Goal: Task Accomplishment & Management: Complete application form

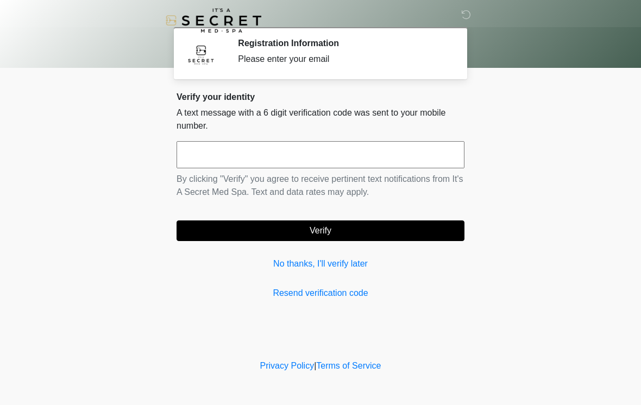
click at [226, 151] on input "text" at bounding box center [320, 154] width 288 height 27
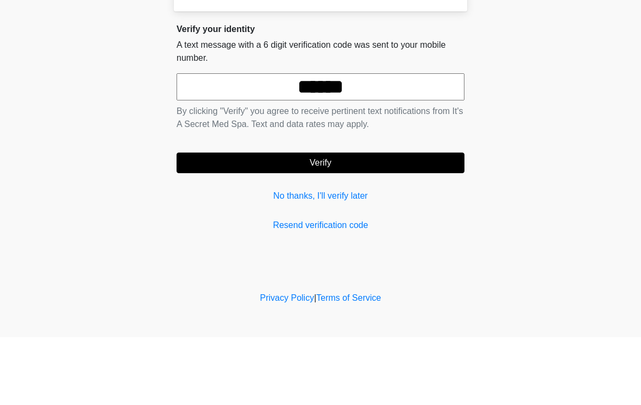
type input "******"
click at [284, 220] on button "Verify" at bounding box center [320, 230] width 288 height 21
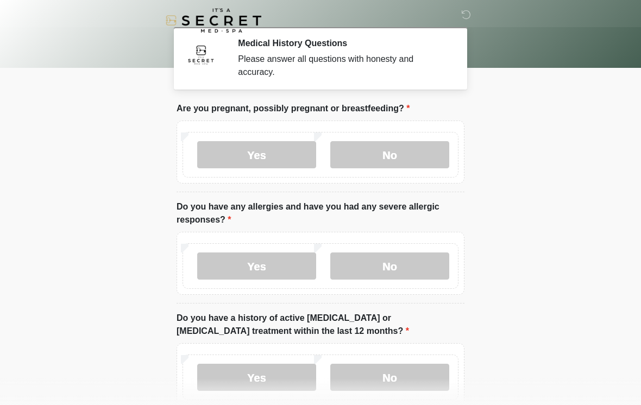
click at [383, 154] on label "No" at bounding box center [389, 154] width 119 height 27
click at [217, 266] on label "Yes" at bounding box center [256, 266] width 119 height 27
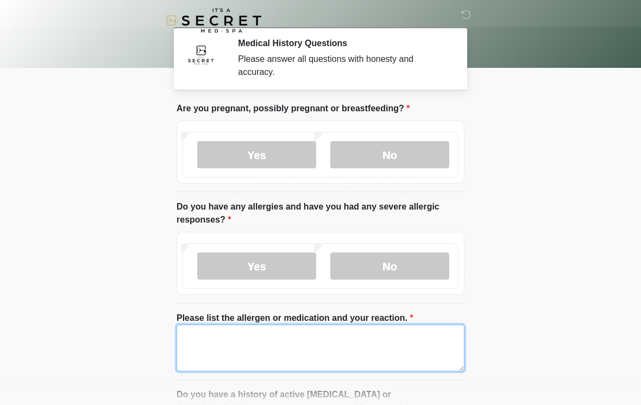
click at [242, 342] on textarea "Please list the allergen or medication and your reaction." at bounding box center [320, 348] width 288 height 47
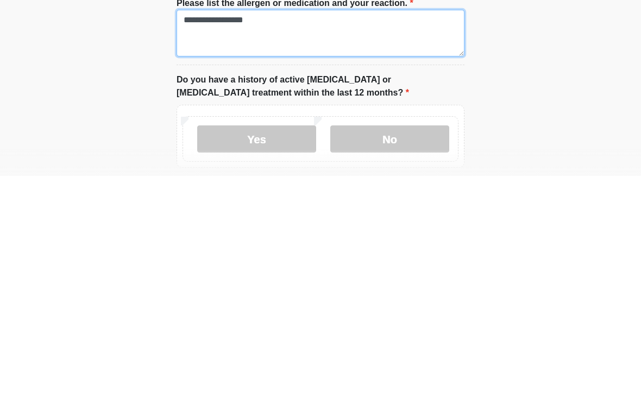
scroll to position [99, 0]
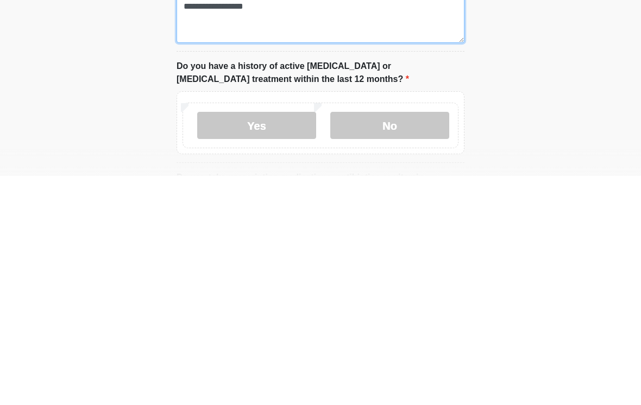
type textarea "**********"
click at [231, 341] on label "Yes" at bounding box center [256, 354] width 119 height 27
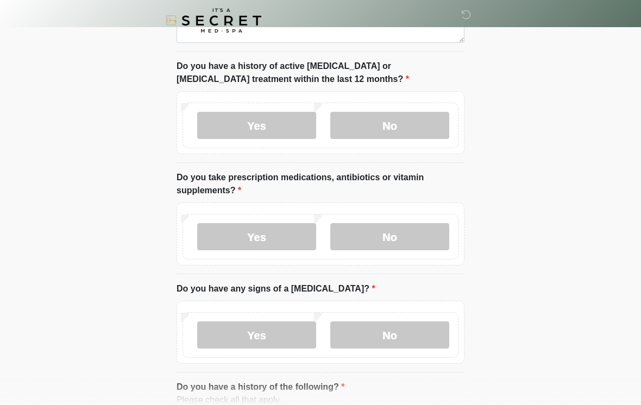
click at [280, 235] on label "Yes" at bounding box center [256, 236] width 119 height 27
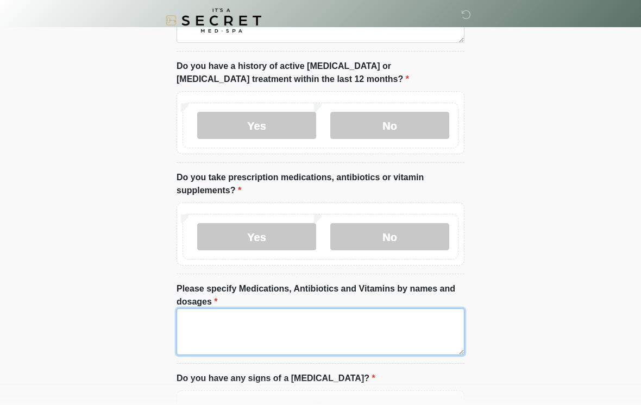
click at [218, 326] on textarea "Please specify Medications, Antibiotics and Vitamins by names and dosages" at bounding box center [320, 331] width 288 height 47
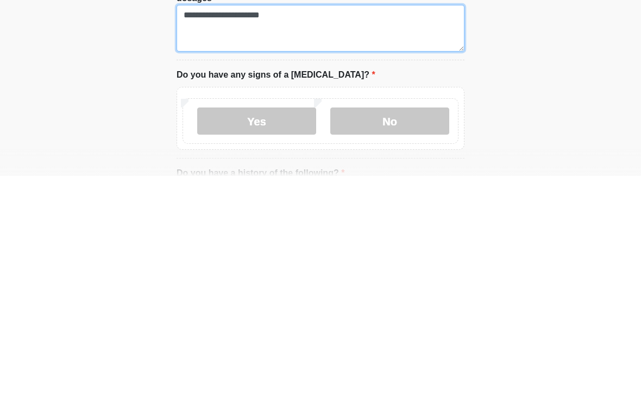
type textarea "**********"
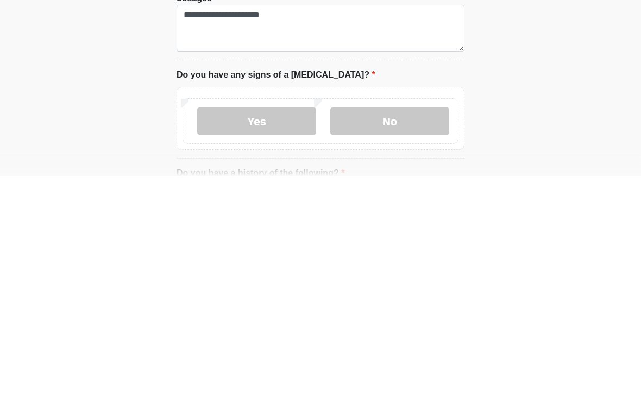
click at [354, 337] on label "No" at bounding box center [389, 350] width 119 height 27
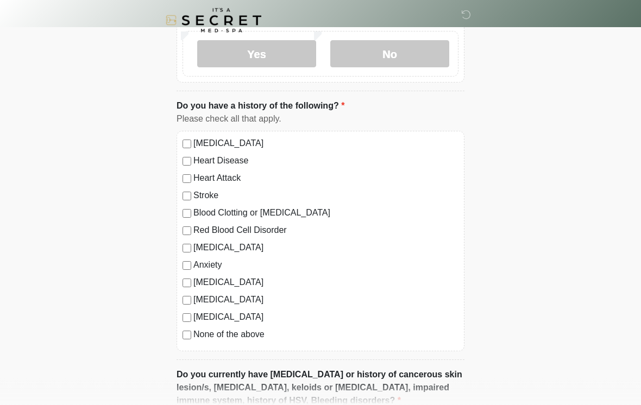
scroll to position [700, 0]
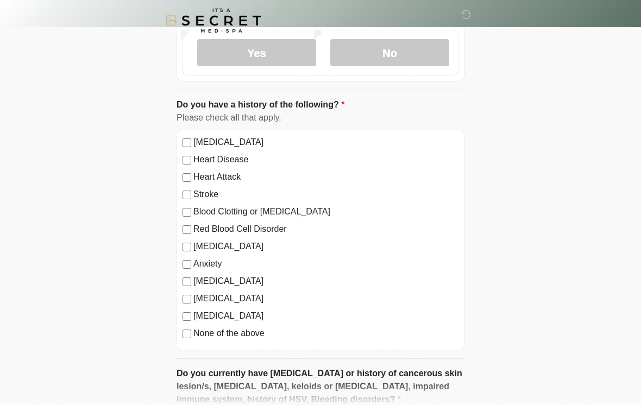
click at [178, 333] on div "[MEDICAL_DATA] Heart Disease Heart Attack Stroke Blood Clotting or [MEDICAL_DAT…" at bounding box center [320, 240] width 288 height 220
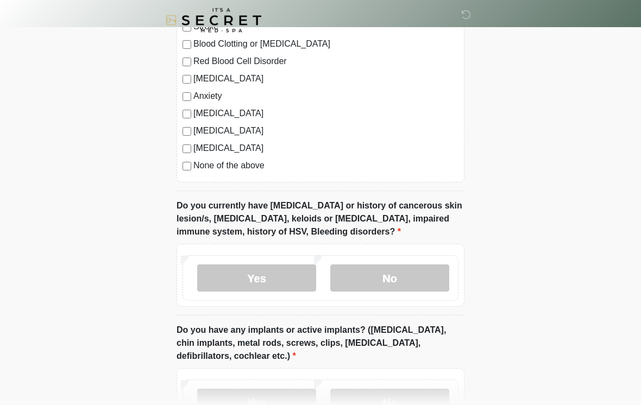
scroll to position [869, 0]
click at [355, 273] on label "No" at bounding box center [389, 277] width 119 height 27
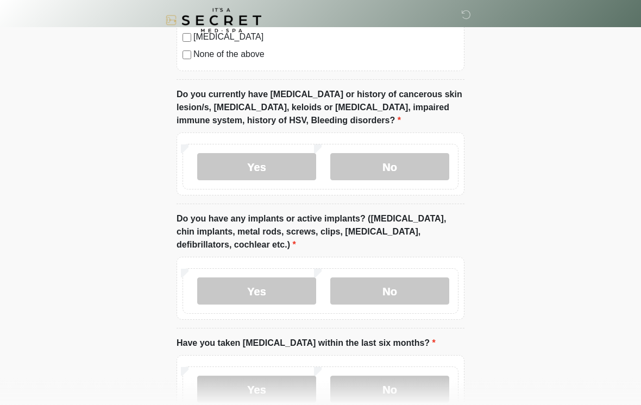
scroll to position [980, 0]
click at [365, 288] on label "No" at bounding box center [389, 290] width 119 height 27
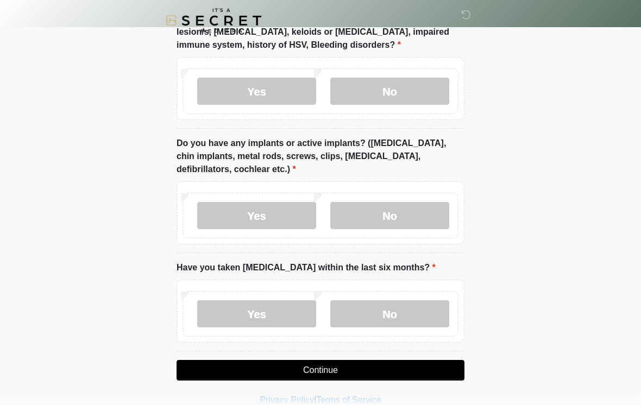
scroll to position [1070, 0]
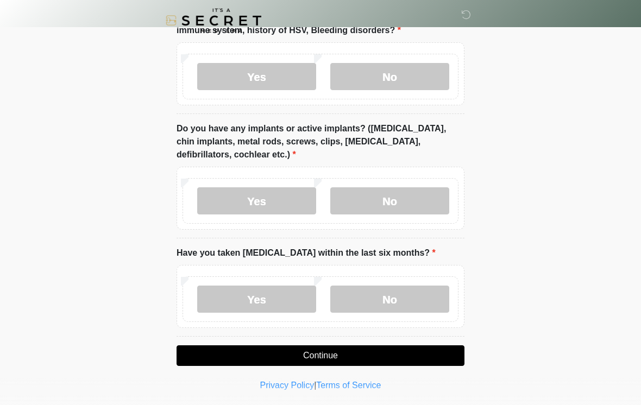
click at [364, 289] on label "No" at bounding box center [389, 299] width 119 height 27
click at [353, 351] on button "Continue" at bounding box center [320, 355] width 288 height 21
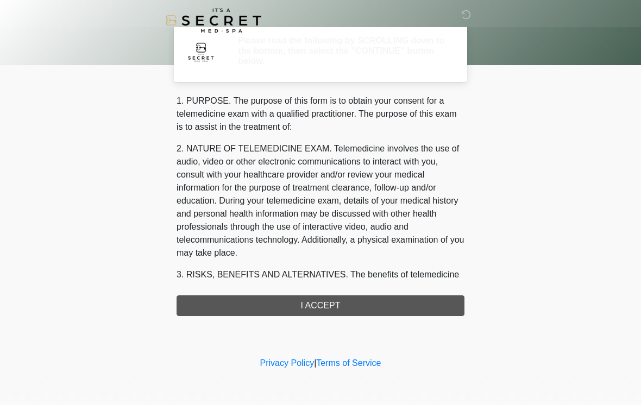
scroll to position [0, 0]
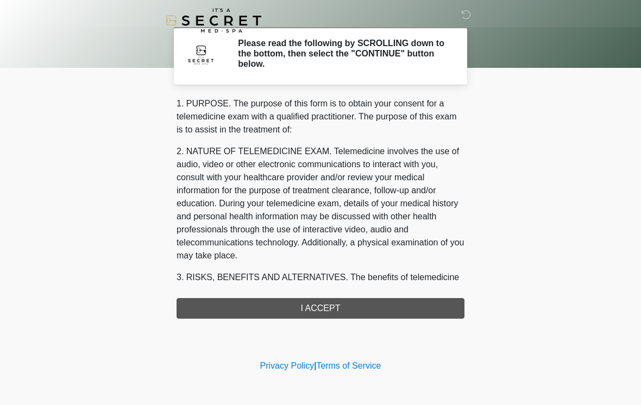
click at [277, 308] on div "1. PURPOSE. The purpose of this form is to obtain your consent for a telemedici…" at bounding box center [320, 208] width 288 height 222
click at [306, 310] on div "1. PURPOSE. The purpose of this form is to obtain your consent for a telemedici…" at bounding box center [320, 208] width 288 height 222
click at [298, 307] on div "1. PURPOSE. The purpose of this form is to obtain your consent for a telemedici…" at bounding box center [320, 208] width 288 height 222
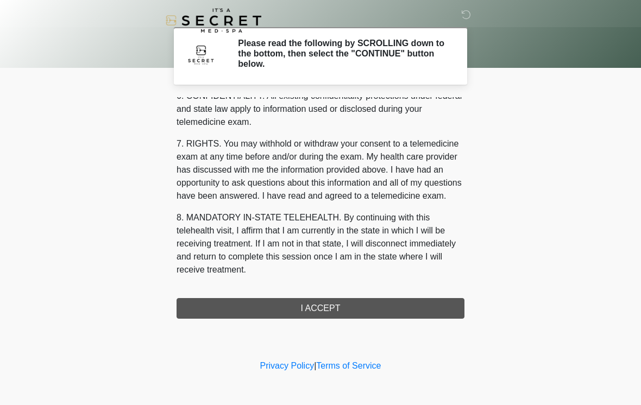
scroll to position [442, 0]
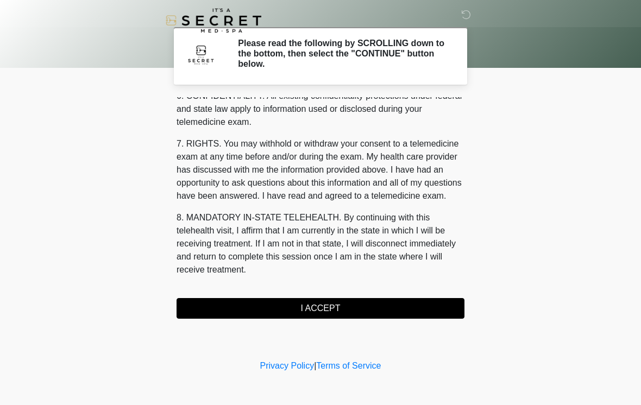
click at [308, 302] on button "I ACCEPT" at bounding box center [320, 308] width 288 height 21
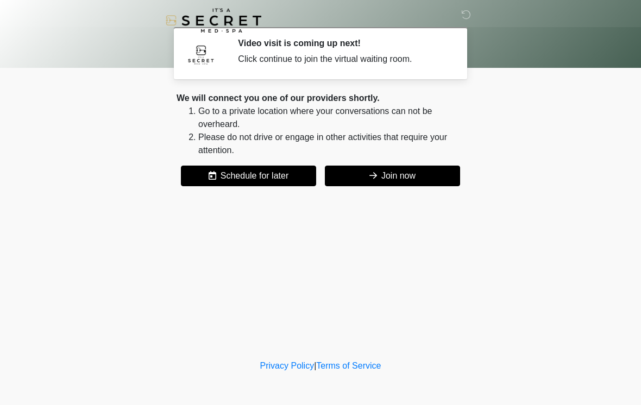
click at [366, 171] on button "Join now" at bounding box center [392, 176] width 135 height 21
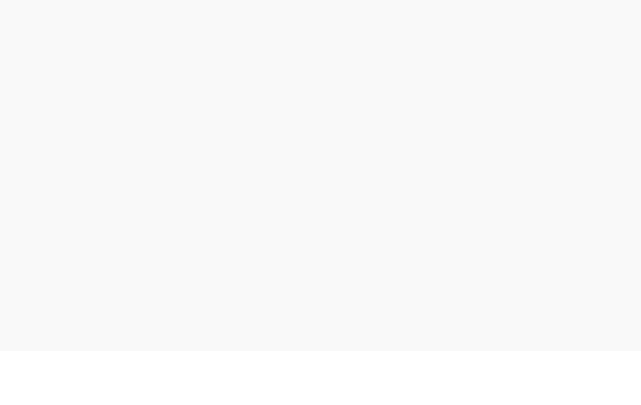
scroll to position [3, 0]
